Goal: Information Seeking & Learning: Learn about a topic

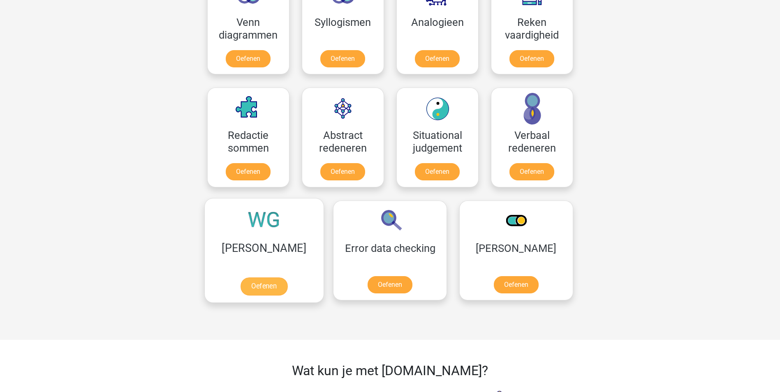
scroll to position [494, 0]
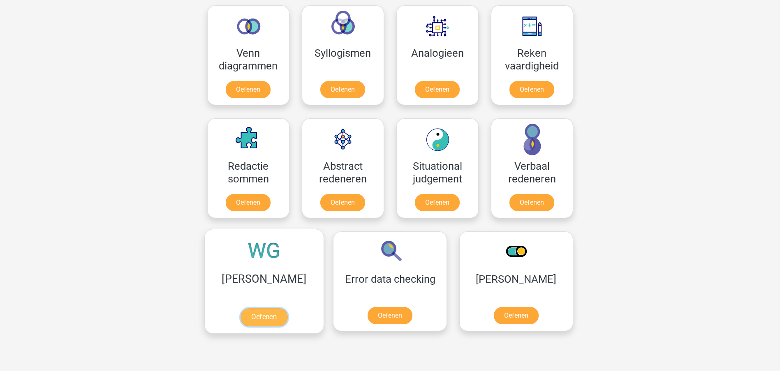
click at [250, 311] on link "Oefenen" at bounding box center [264, 318] width 47 height 18
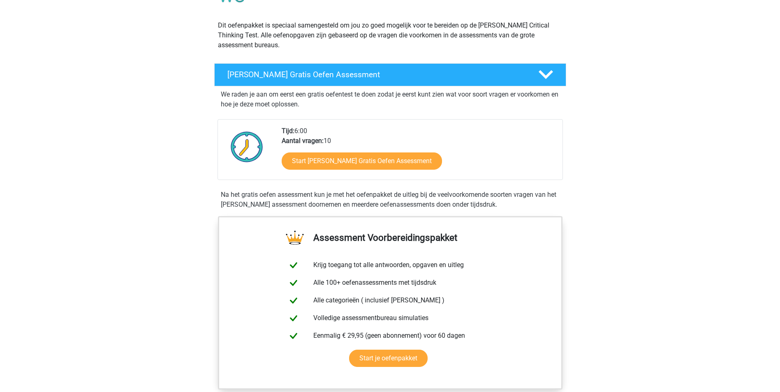
scroll to position [82, 0]
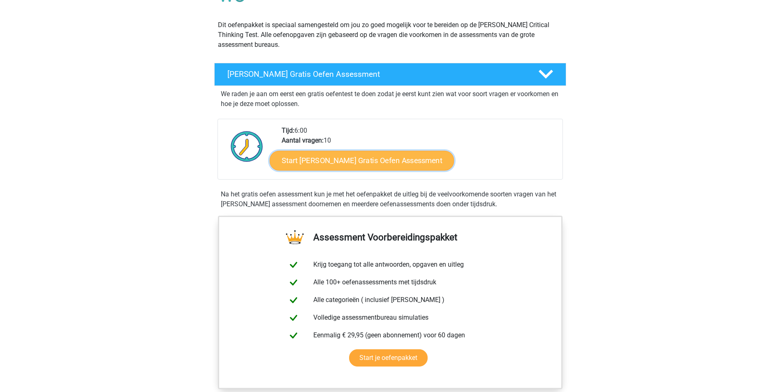
click at [367, 161] on link "Start [PERSON_NAME] Gratis Oefen Assessment" at bounding box center [362, 161] width 185 height 20
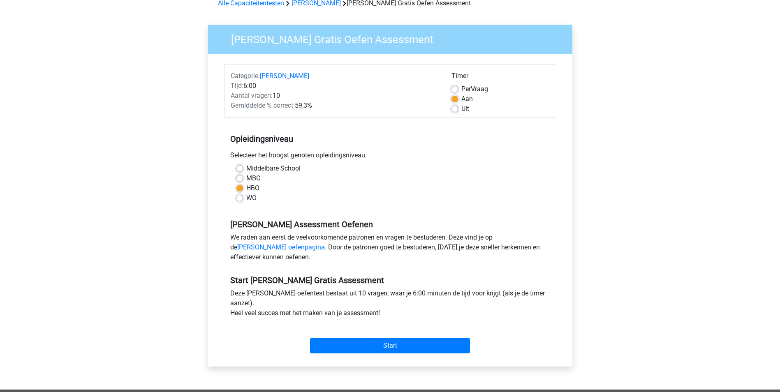
scroll to position [82, 0]
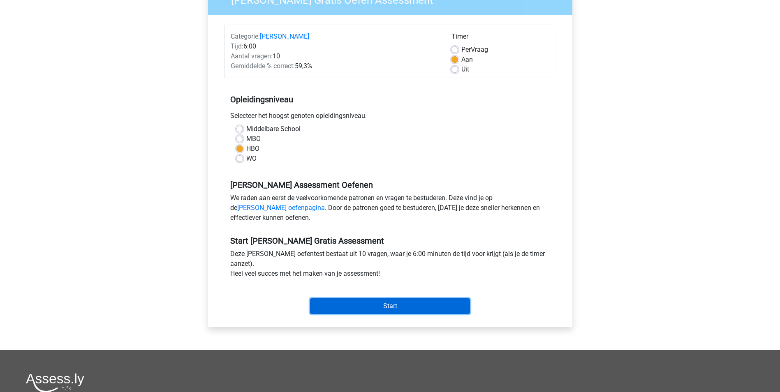
click at [381, 303] on input "Start" at bounding box center [390, 307] width 160 height 16
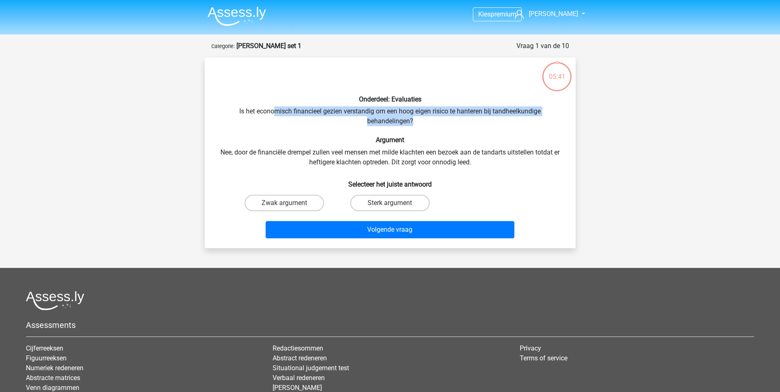
drag, startPoint x: 274, startPoint y: 112, endPoint x: 515, endPoint y: 121, distance: 241.2
click at [515, 121] on div "Onderdeel: Evaluaties Is het economisch financieel gezien verstandig om een hoo…" at bounding box center [390, 153] width 364 height 178
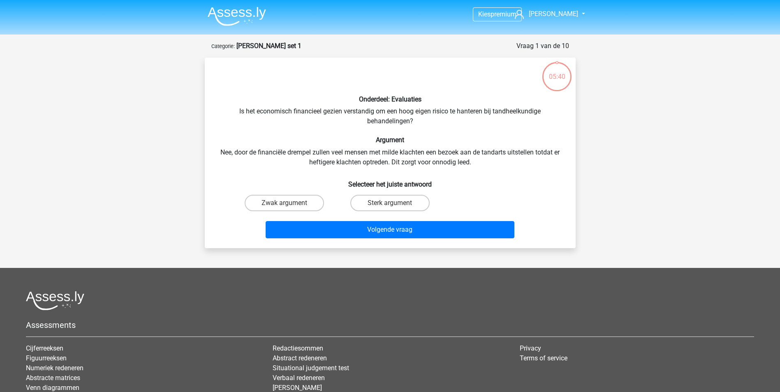
click at [257, 152] on div "Onderdeel: Evaluaties Is het economisch financieel gezien verstandig om een hoo…" at bounding box center [390, 153] width 364 height 178
drag, startPoint x: 258, startPoint y: 151, endPoint x: 374, endPoint y: 155, distance: 115.7
click at [374, 155] on div "Onderdeel: Evaluaties Is het economisch financieel gezien verstandig om een hoo…" at bounding box center [390, 153] width 364 height 178
drag, startPoint x: 374, startPoint y: 155, endPoint x: 443, endPoint y: 153, distance: 69.5
click at [443, 153] on div "Onderdeel: Evaluaties Is het economisch financieel gezien verstandig om een hoo…" at bounding box center [390, 153] width 364 height 178
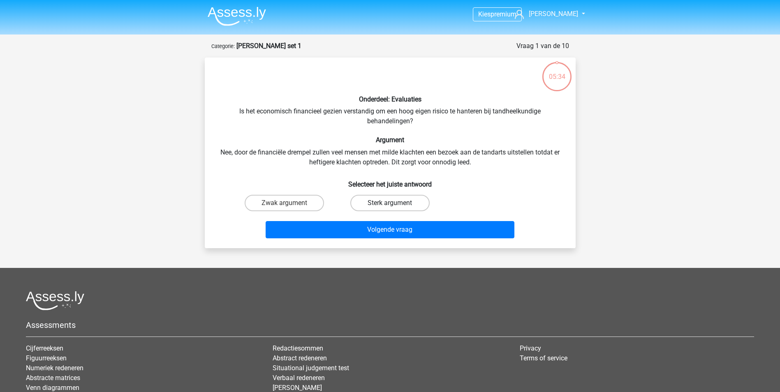
click at [394, 202] on label "Sterk argument" at bounding box center [389, 203] width 79 height 16
click at [394, 203] on input "Sterk argument" at bounding box center [392, 205] width 5 height 5
radio input "true"
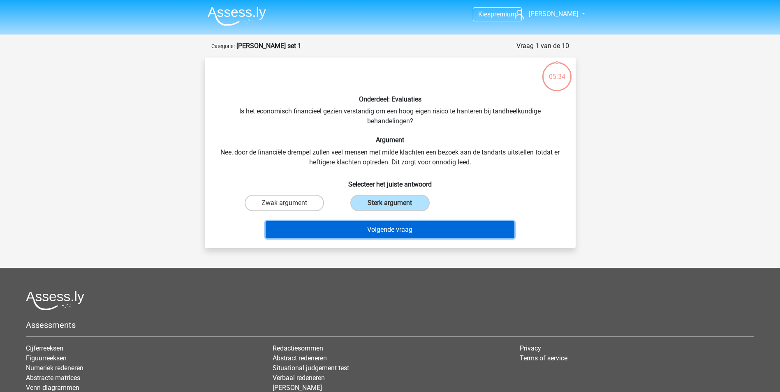
click at [395, 227] on button "Volgende vraag" at bounding box center [390, 229] width 249 height 17
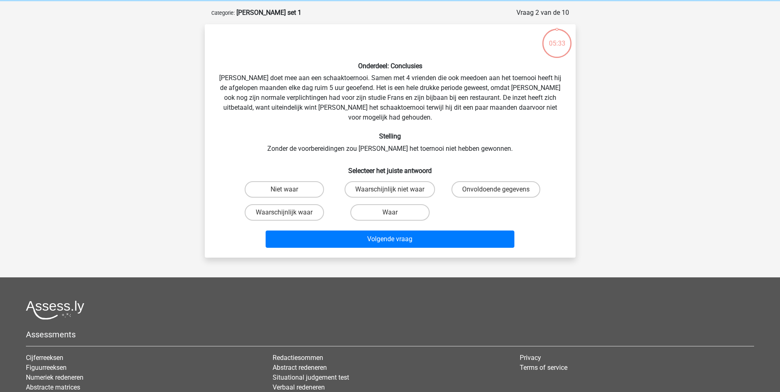
scroll to position [41, 0]
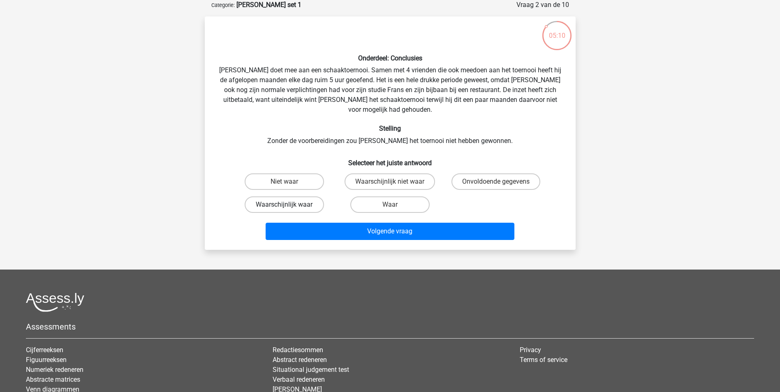
click at [285, 197] on label "Waarschijnlijk waar" at bounding box center [284, 205] width 79 height 16
click at [285, 205] on input "Waarschijnlijk waar" at bounding box center [286, 207] width 5 height 5
radio input "true"
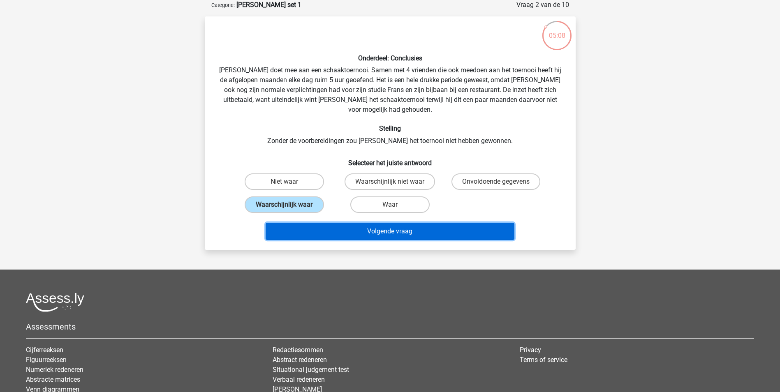
click at [386, 224] on button "Volgende vraag" at bounding box center [390, 231] width 249 height 17
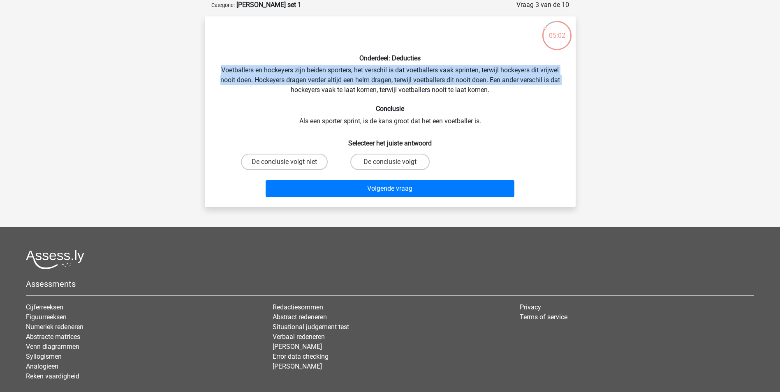
drag, startPoint x: 221, startPoint y: 70, endPoint x: 277, endPoint y: 90, distance: 59.7
click at [277, 90] on div "Onderdeel: Deducties Voetballers en hockeyers zijn beiden sporters, het verschi…" at bounding box center [390, 112] width 364 height 178
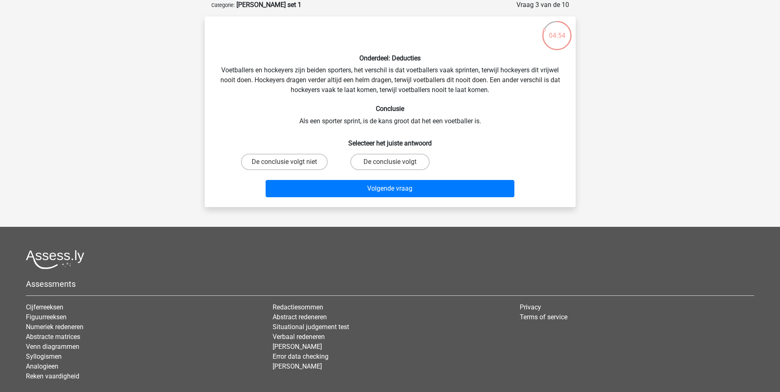
drag, startPoint x: 277, startPoint y: 90, endPoint x: 385, endPoint y: 88, distance: 108.2
click at [385, 88] on div "Onderdeel: Deducties Voetballers en hockeyers zijn beiden sporters, het verschi…" at bounding box center [390, 112] width 364 height 178
